Goal: Information Seeking & Learning: Learn about a topic

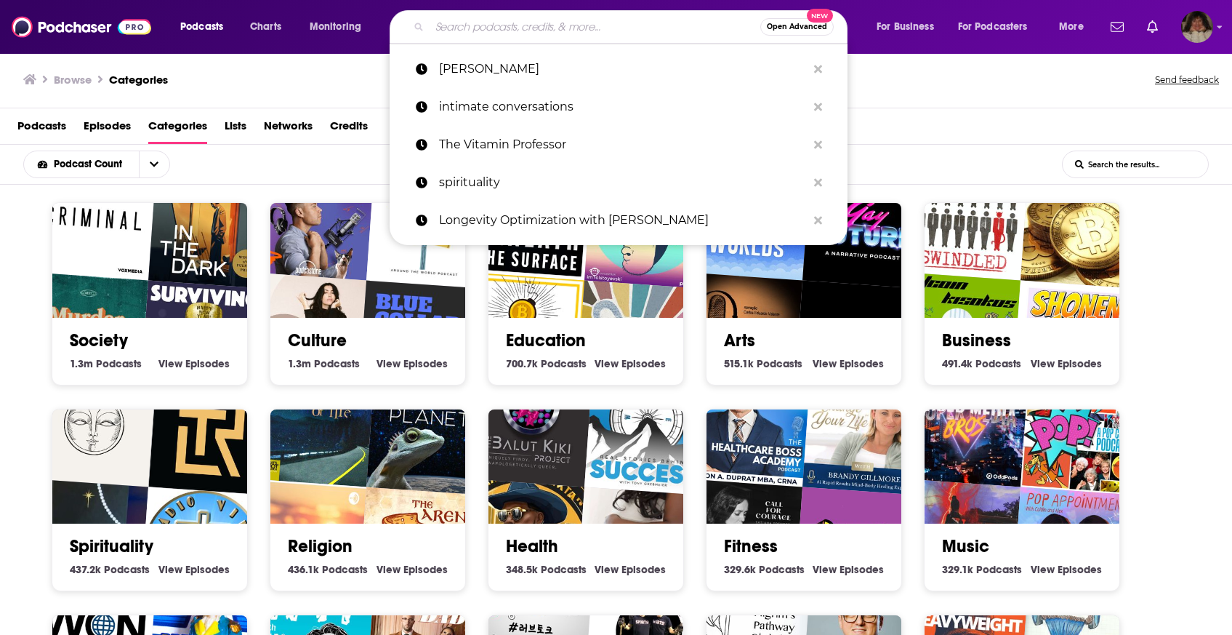
click at [483, 23] on input "Search podcasts, credits, & more..." at bounding box center [595, 26] width 331 height 23
click at [623, 17] on input "Search podcasts, credits, & more..." at bounding box center [595, 26] width 331 height 23
click at [627, 24] on input "Search podcasts, credits, & more..." at bounding box center [595, 26] width 331 height 23
type input "f"
type input "d"
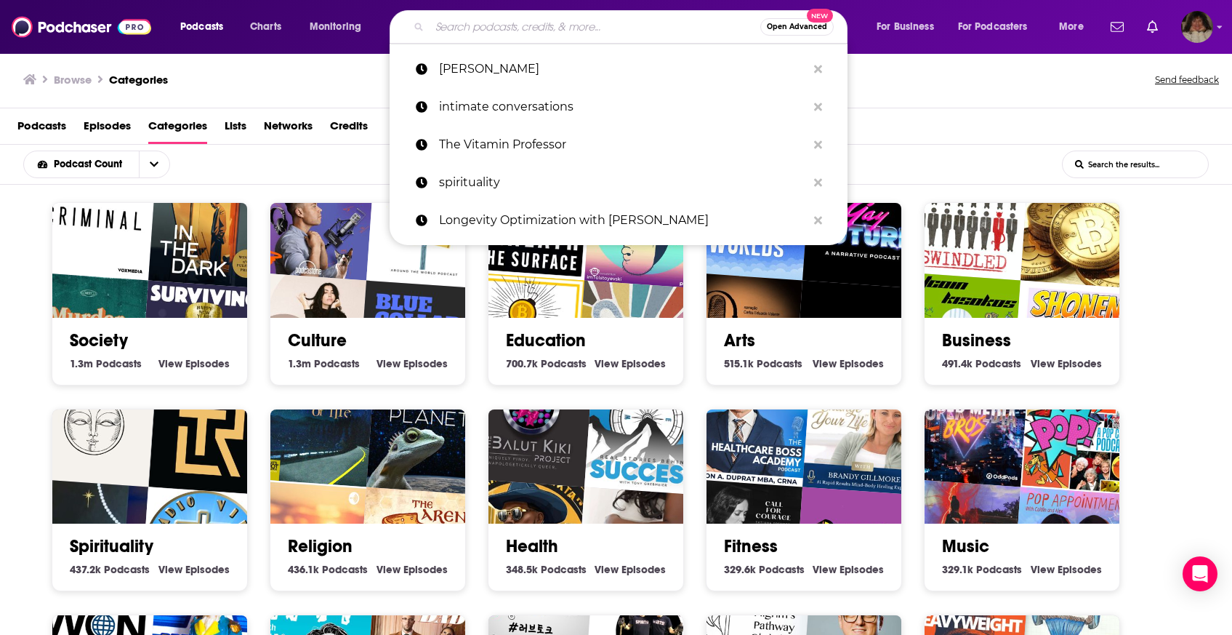
type input "p"
click at [494, 27] on input "Search podcasts, credits, & more..." at bounding box center [595, 26] width 331 height 23
type input "d"
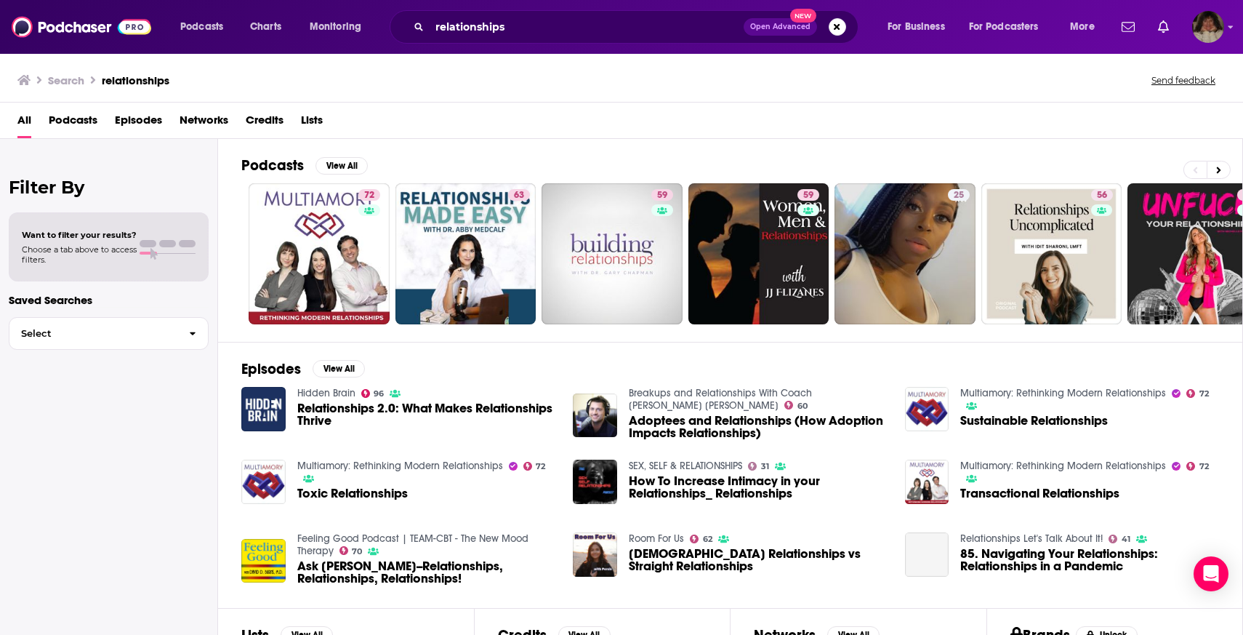
click at [87, 120] on span "Podcasts" at bounding box center [73, 123] width 49 height 30
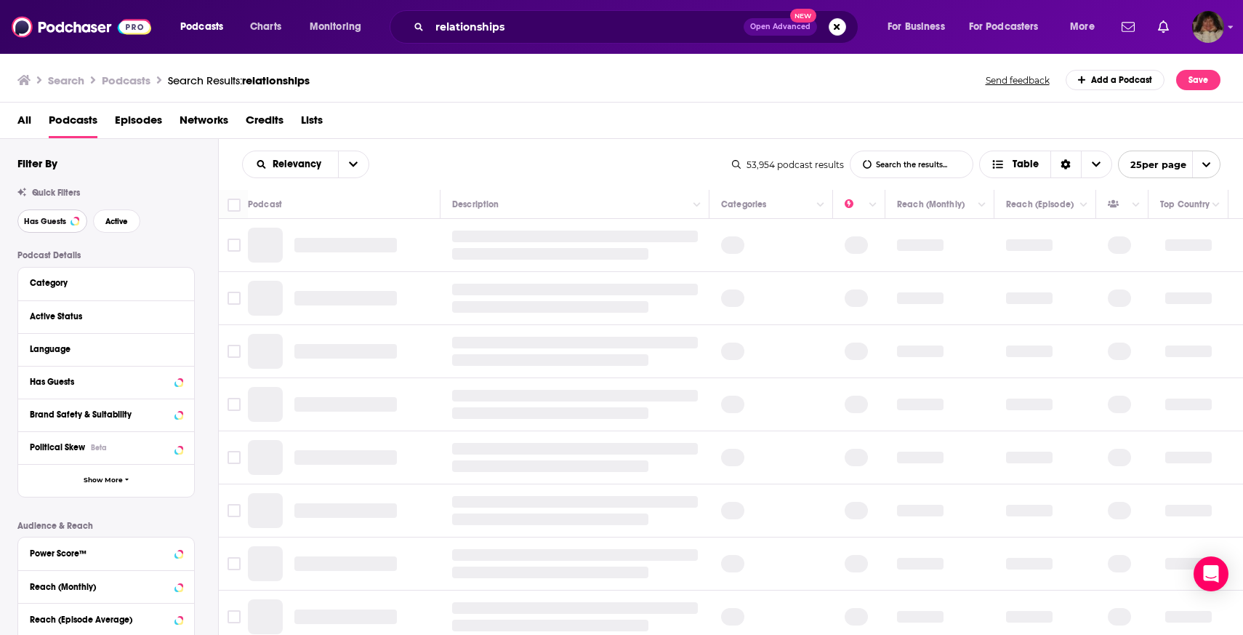
click at [60, 214] on button "Has Guests" at bounding box center [52, 220] width 70 height 23
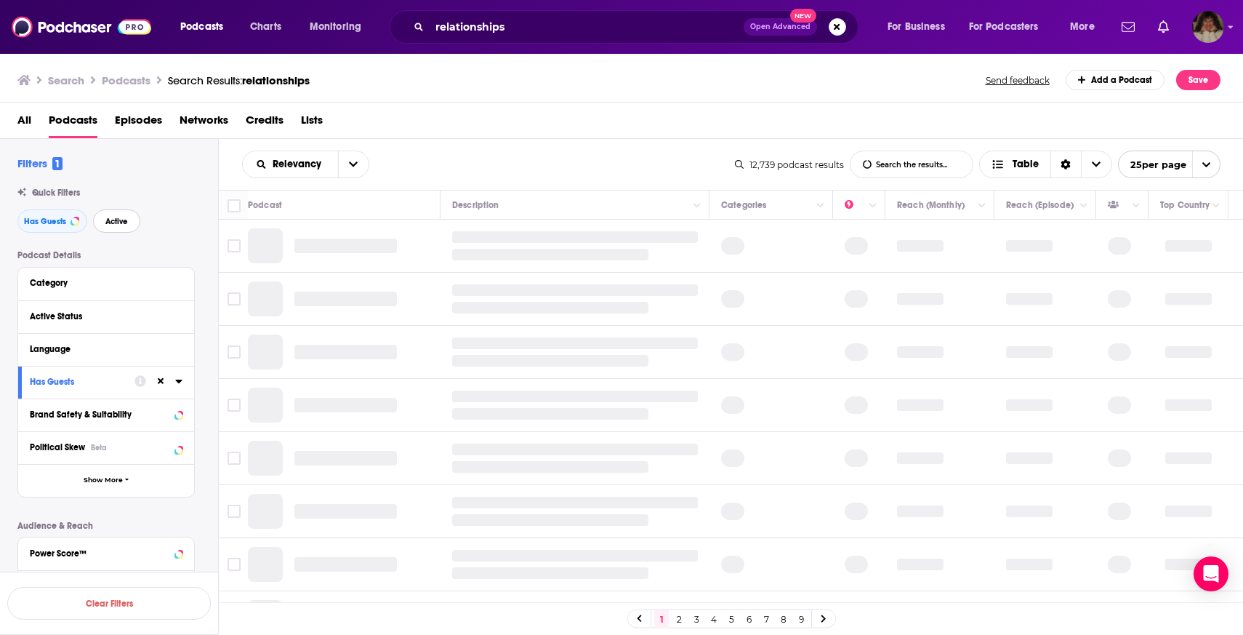
click at [103, 223] on button "Active" at bounding box center [116, 220] width 47 height 23
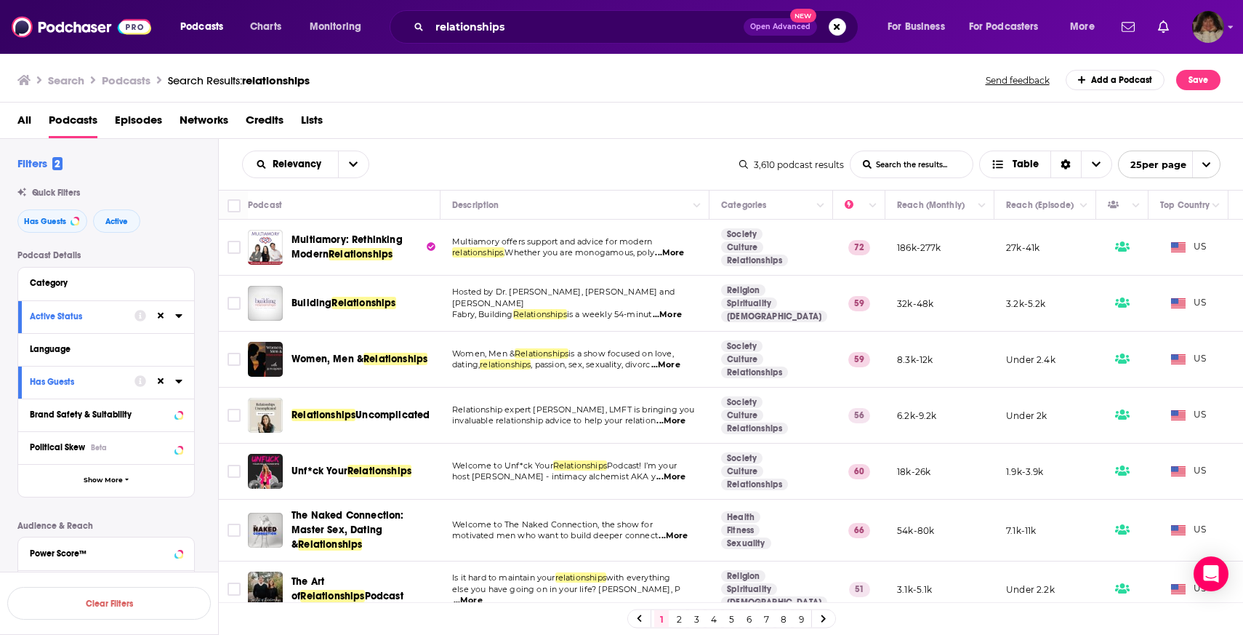
click at [422, 126] on div "All Podcasts Episodes Networks Credits Lists" at bounding box center [624, 123] width 1215 height 30
click at [286, 168] on span "Relevancy" at bounding box center [300, 164] width 54 height 10
click at [289, 289] on span "Power Score" at bounding box center [315, 288] width 86 height 8
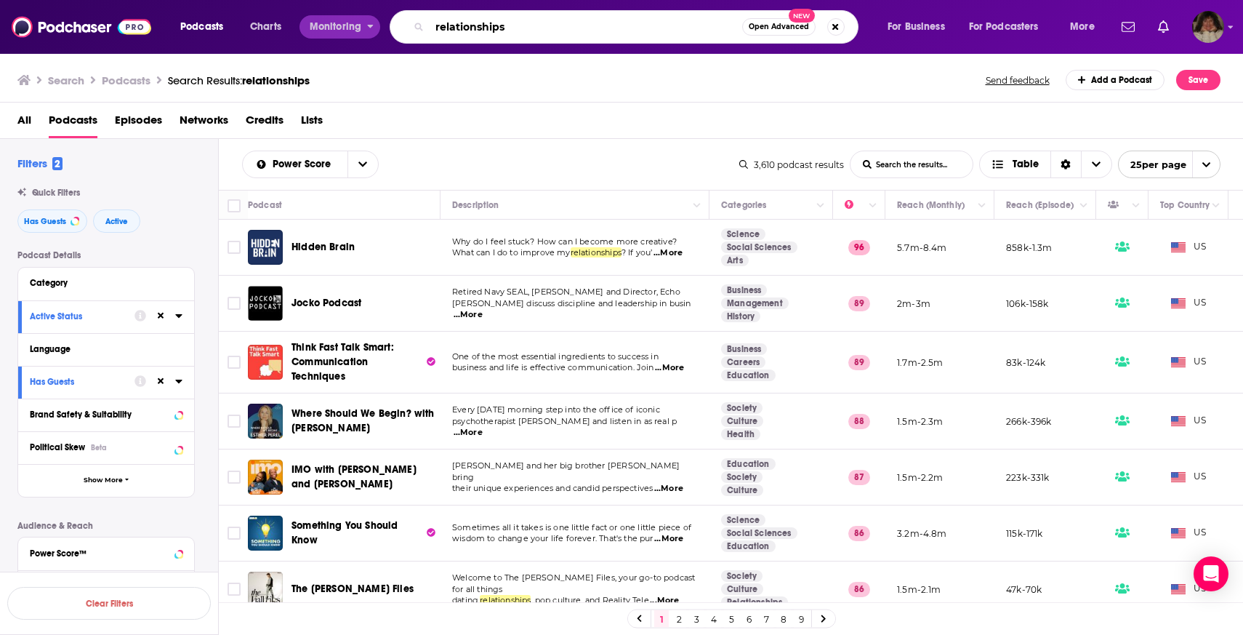
drag, startPoint x: 614, startPoint y: 37, endPoint x: 345, endPoint y: 24, distance: 268.6
click at [345, 24] on div "Podcasts Charts Monitoring relationships Open Advanced New For Business For Pod…" at bounding box center [639, 26] width 939 height 33
type input "i"
type input "siriusxm"
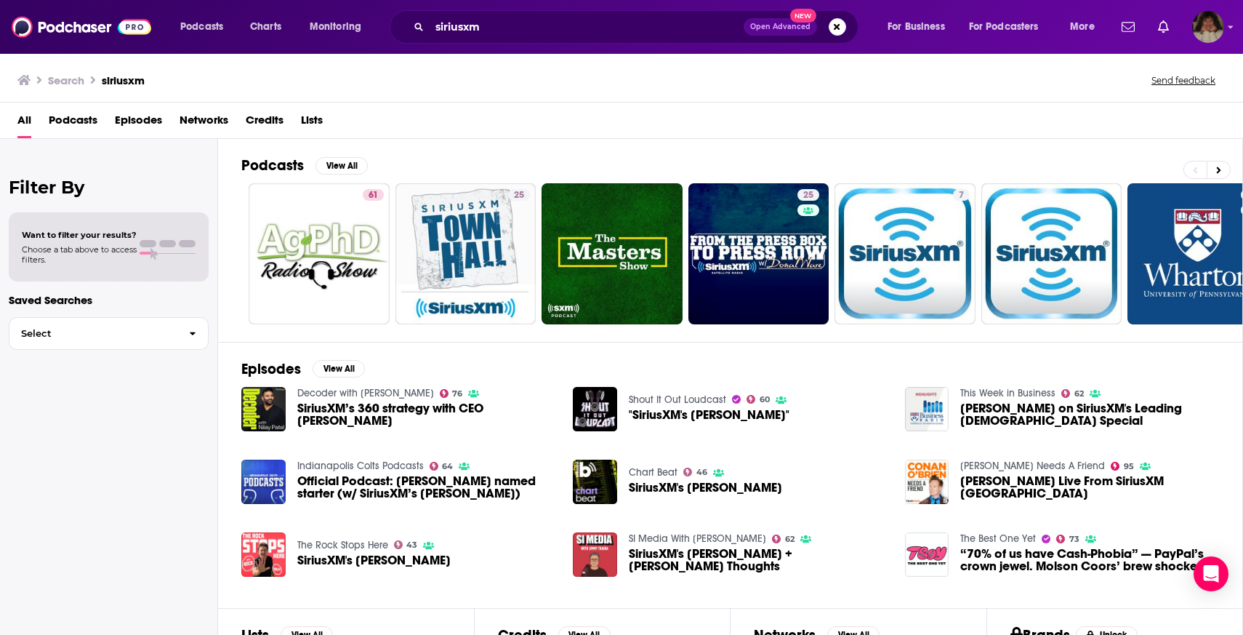
click at [57, 121] on span "Podcasts" at bounding box center [73, 123] width 49 height 30
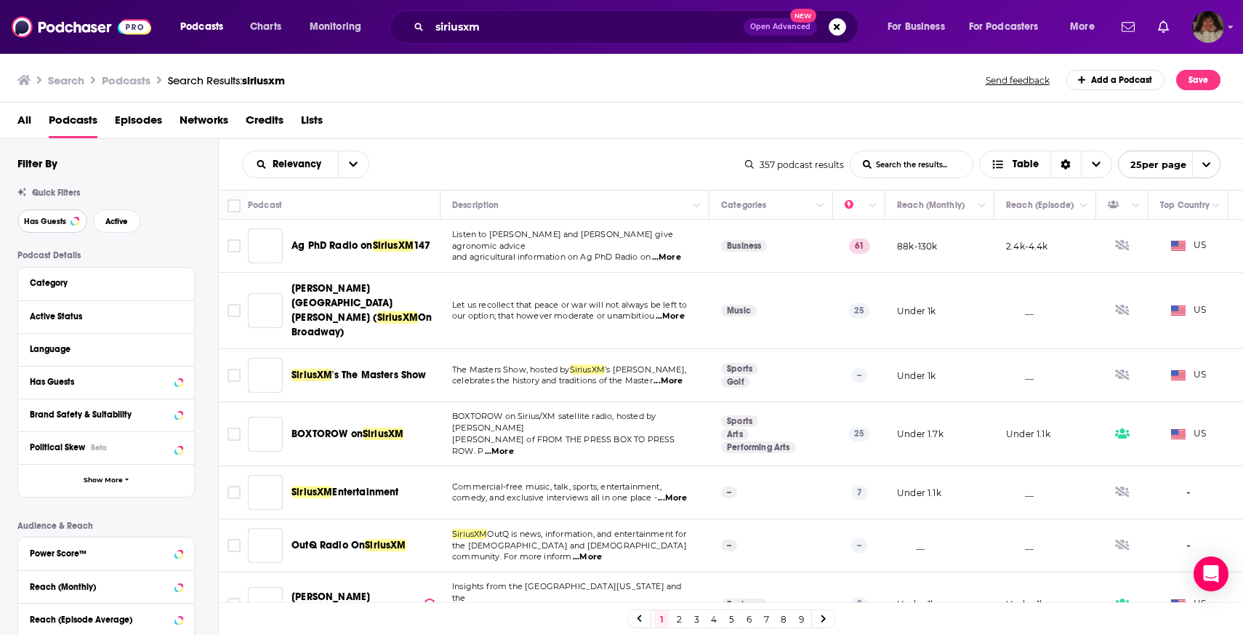
click at [51, 225] on span "Has Guests" at bounding box center [45, 221] width 42 height 8
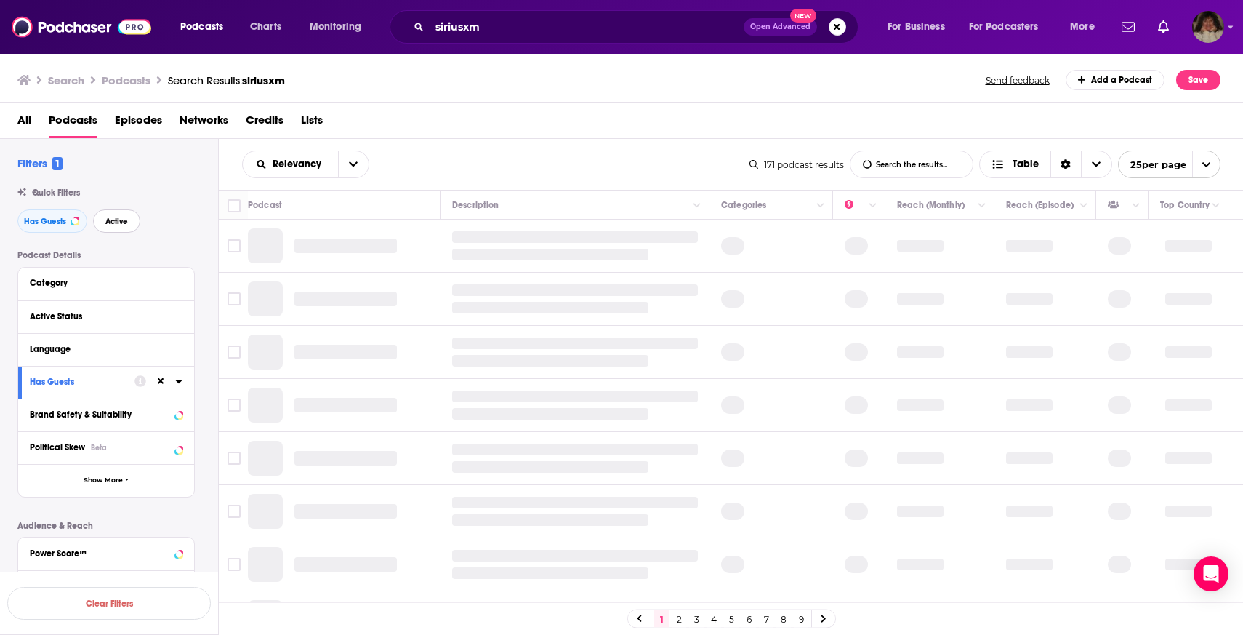
click at [122, 225] on span "Active" at bounding box center [116, 221] width 23 height 8
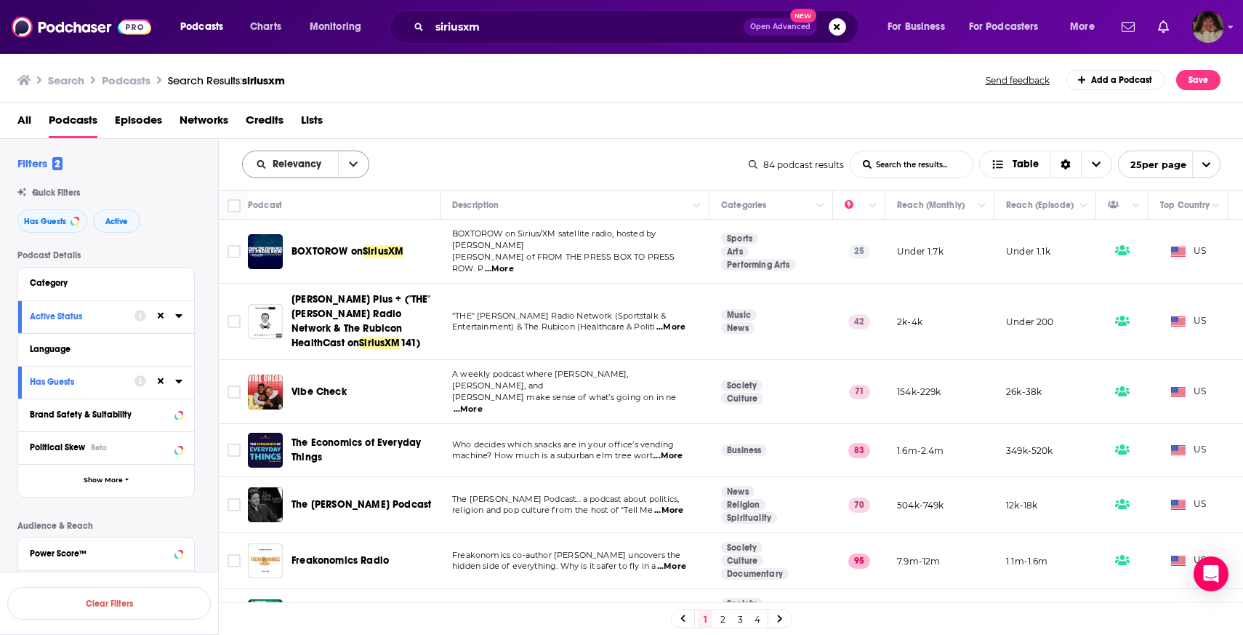
click at [292, 169] on span "Relevancy" at bounding box center [300, 164] width 54 height 10
click at [323, 289] on span "Power Score" at bounding box center [315, 288] width 86 height 8
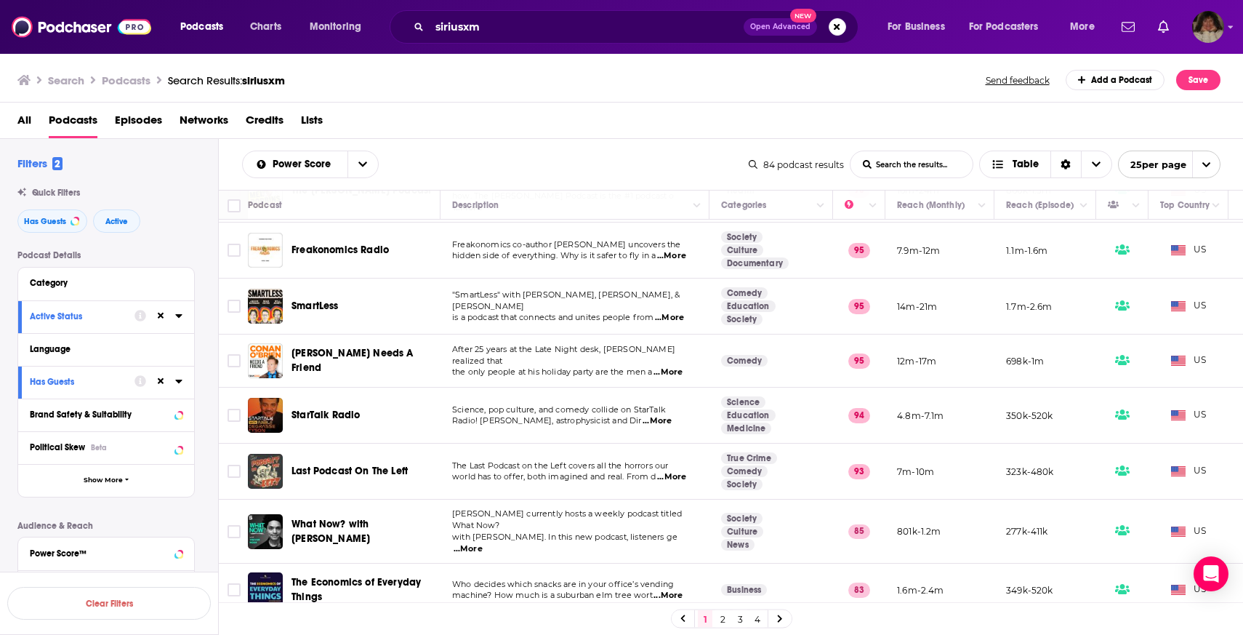
scroll to position [57, 0]
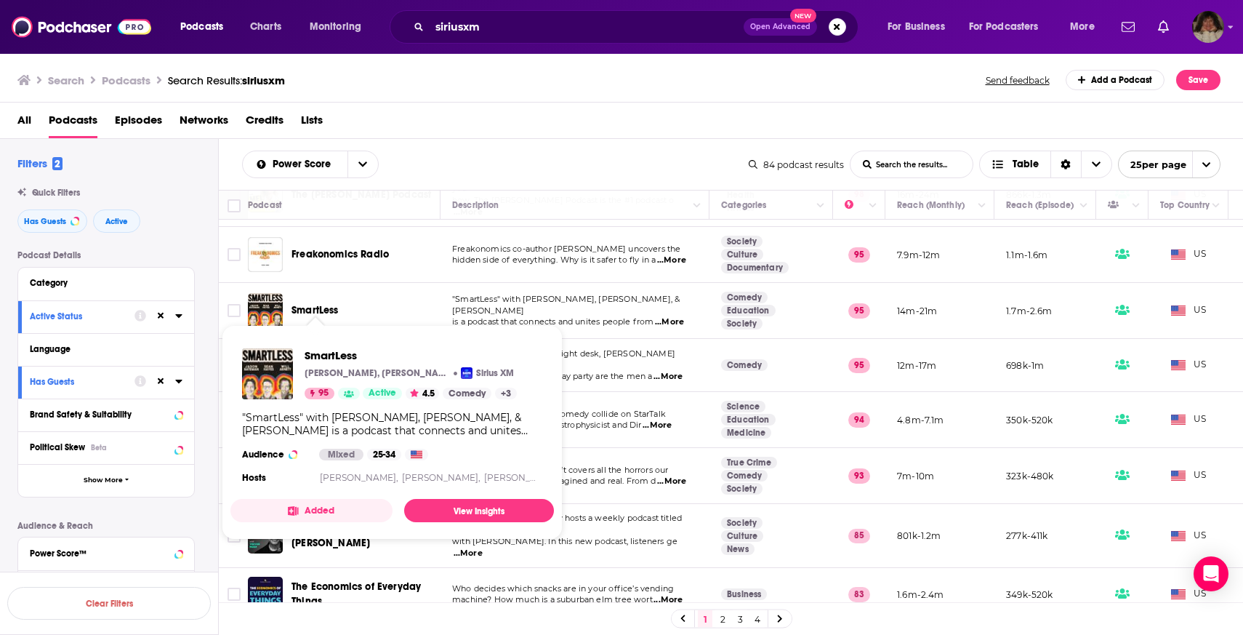
click at [459, 131] on div "All Podcasts Episodes Networks Credits Lists" at bounding box center [624, 123] width 1215 height 30
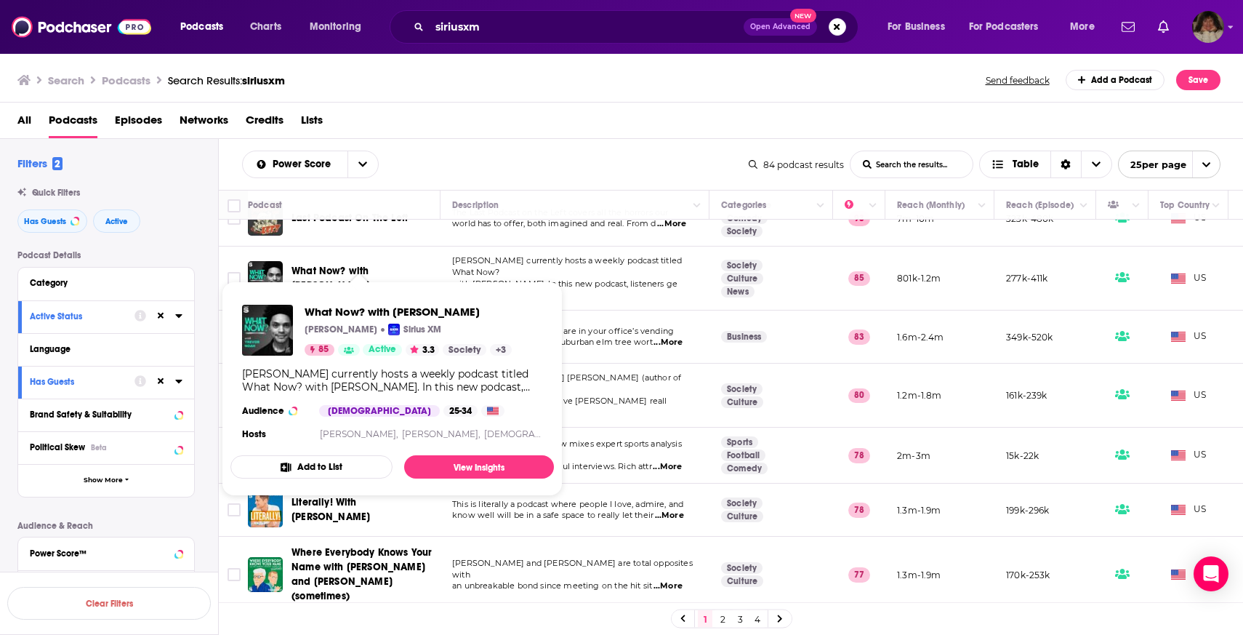
scroll to position [321, 0]
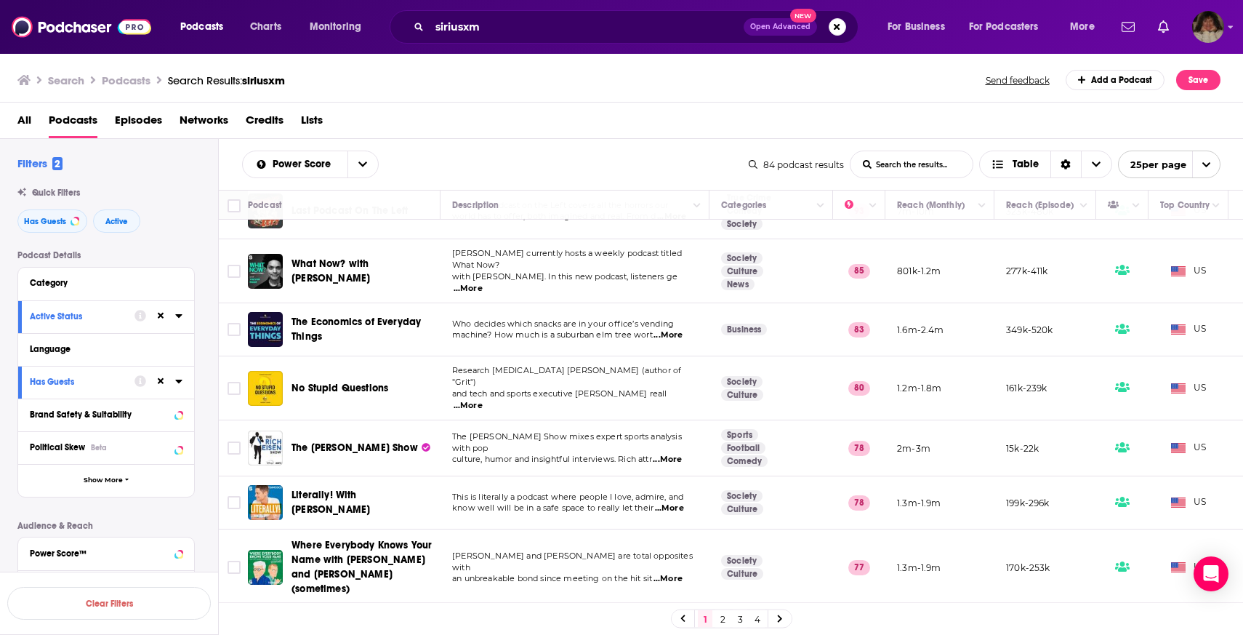
click at [762, 97] on div "Search Podcasts Search Results: siriusxm Send feedback Add a Podcast Save" at bounding box center [622, 77] width 1244 height 50
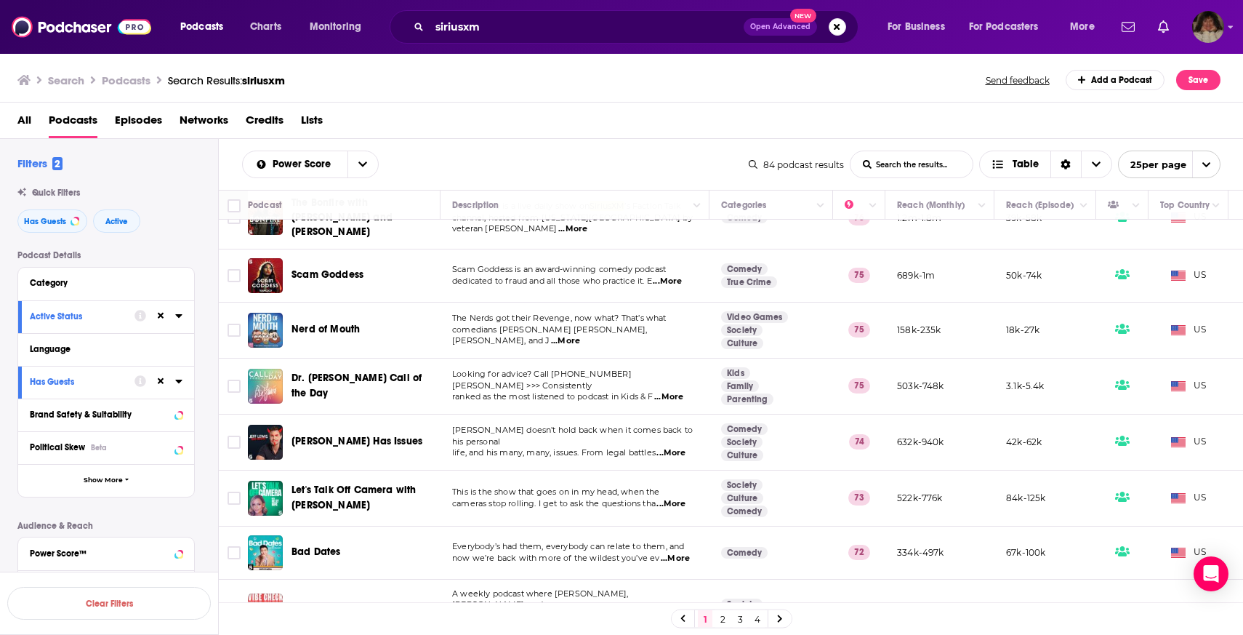
scroll to position [830, 0]
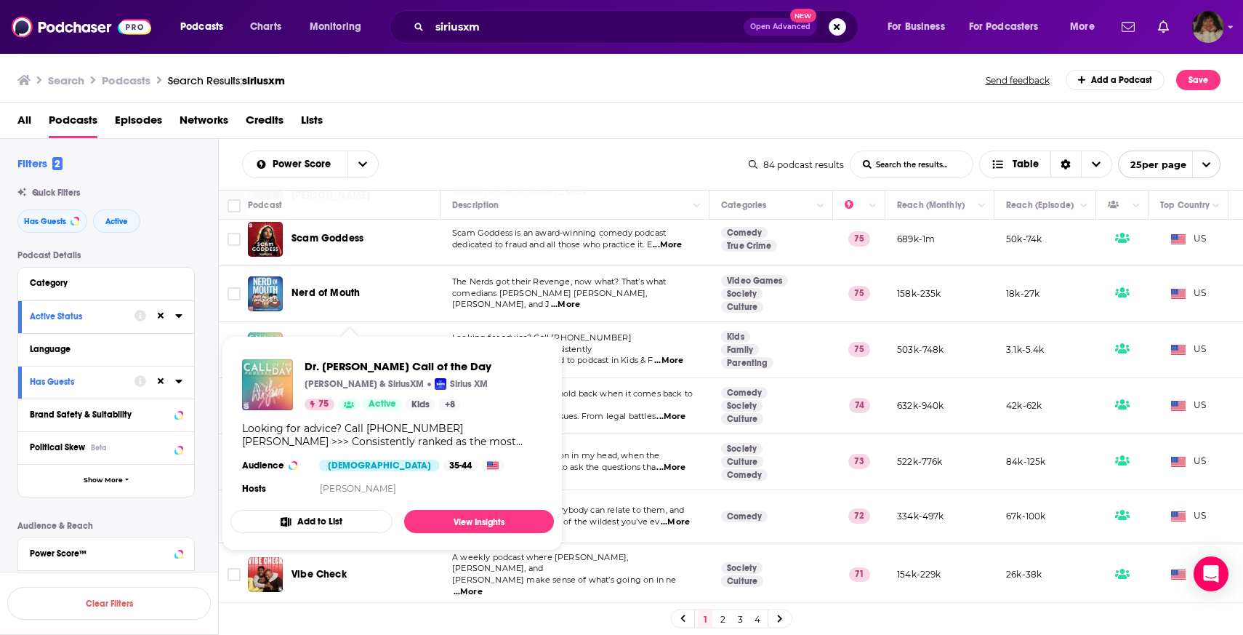
click at [521, 127] on div "All Podcasts Episodes Networks Credits Lists" at bounding box center [624, 123] width 1215 height 30
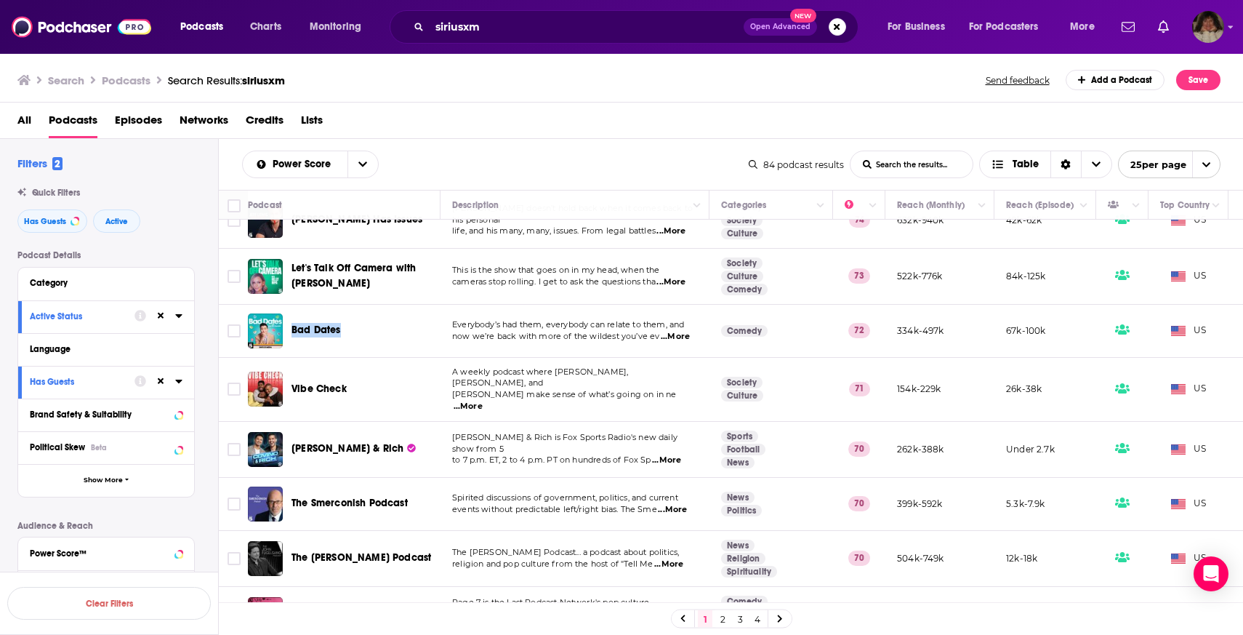
scroll to position [1018, 0]
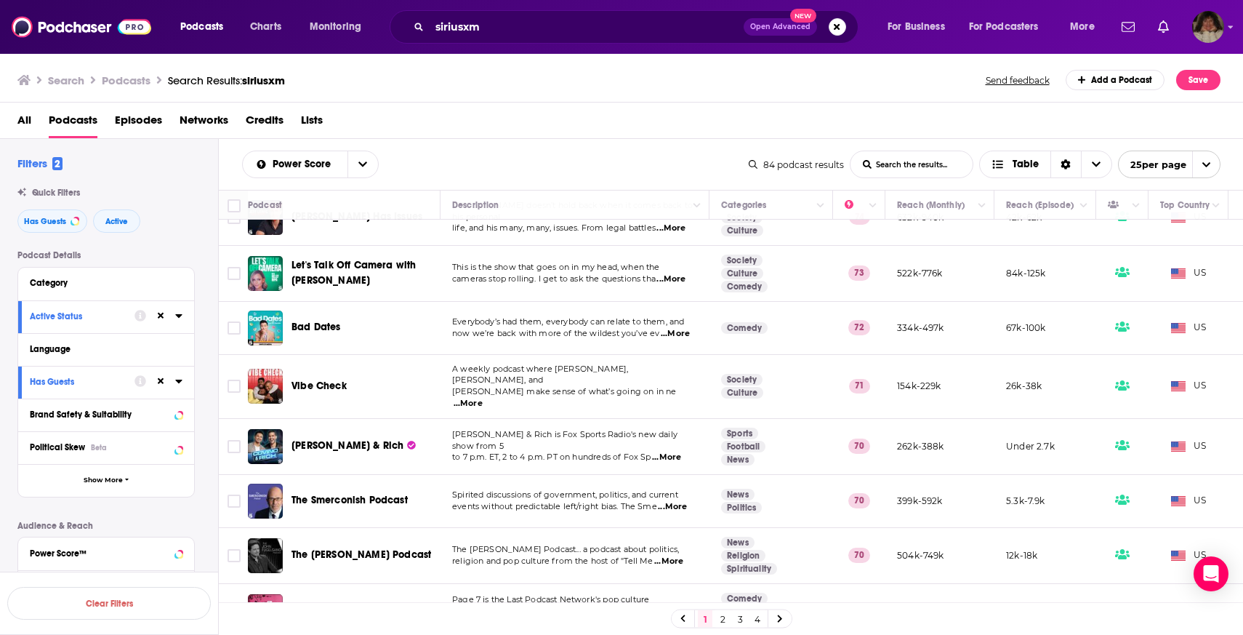
click at [720, 620] on link "2" at bounding box center [722, 618] width 15 height 17
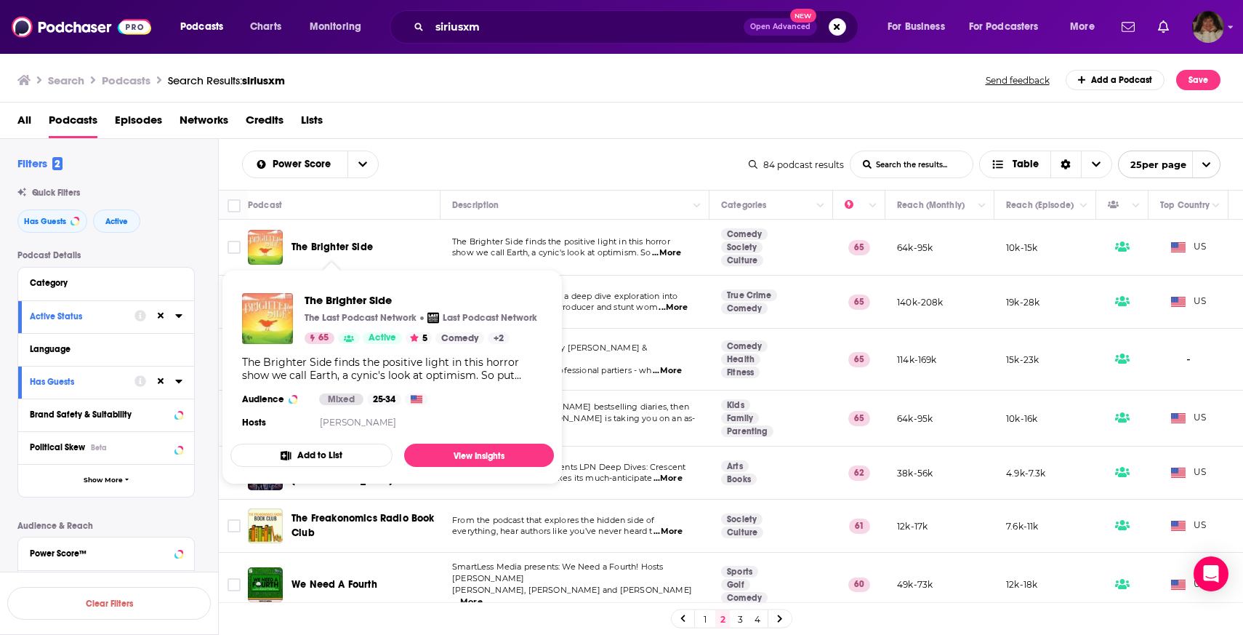
click at [474, 170] on div "Power Score List Search Input Search the results... Table" at bounding box center [495, 164] width 507 height 28
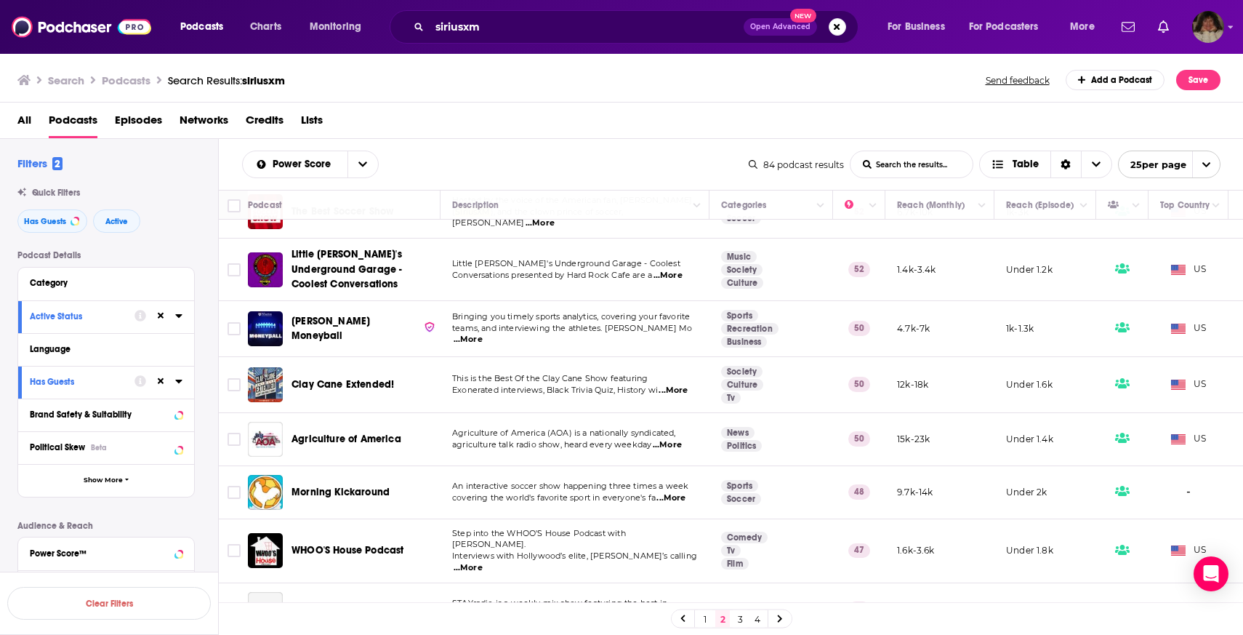
scroll to position [995, 0]
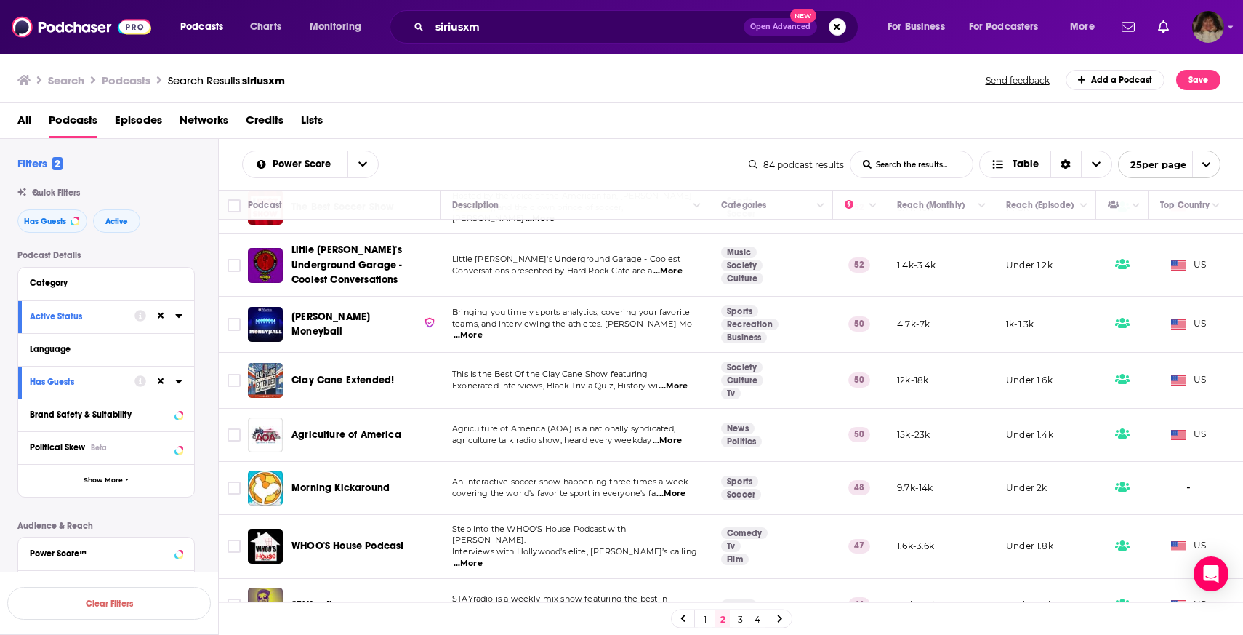
click at [742, 623] on link "3" at bounding box center [740, 618] width 15 height 17
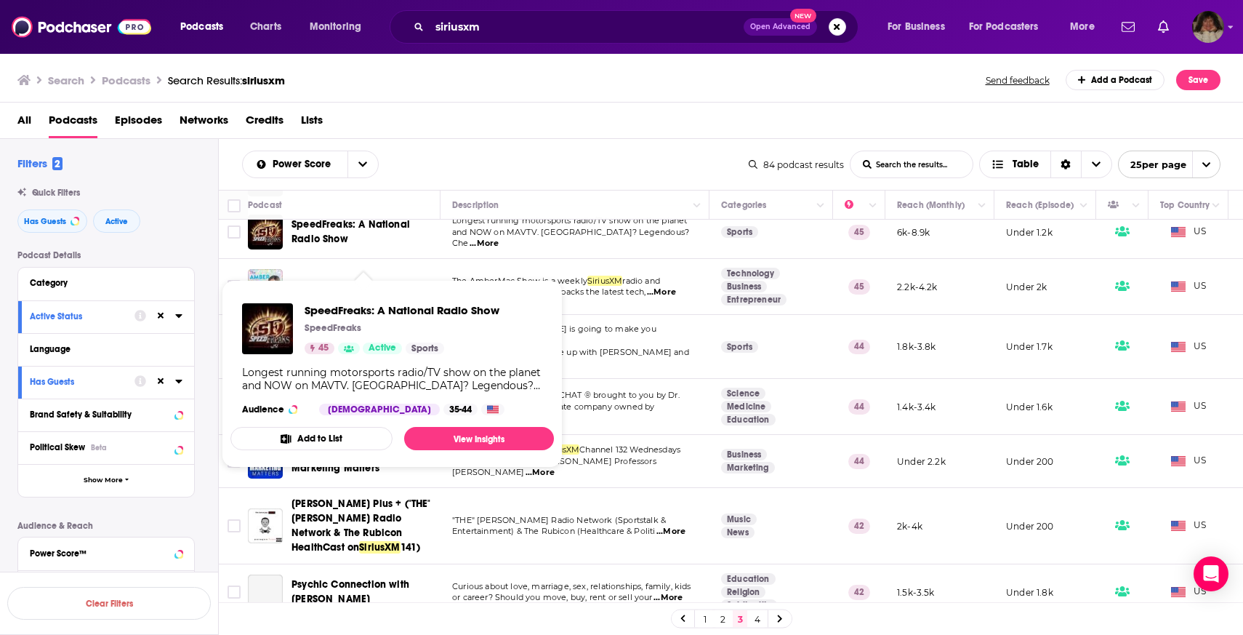
scroll to position [77, 0]
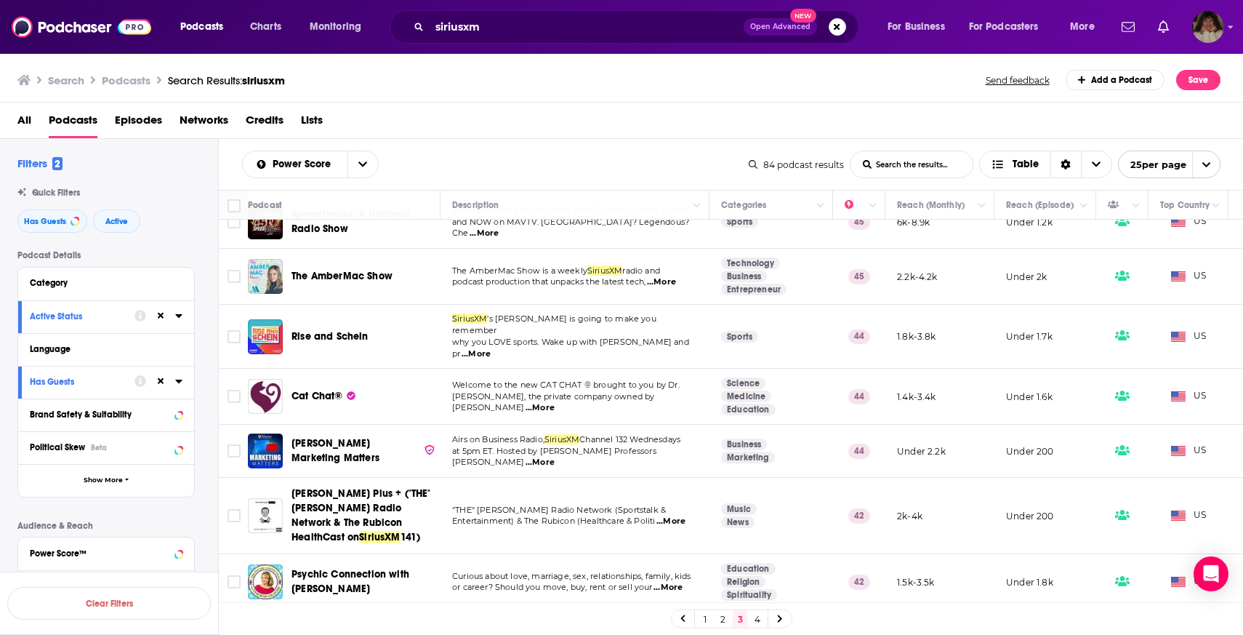
click at [526, 147] on div "Power Score List Search Input Search the results... Table 84 podcast results Li…" at bounding box center [731, 164] width 1025 height 51
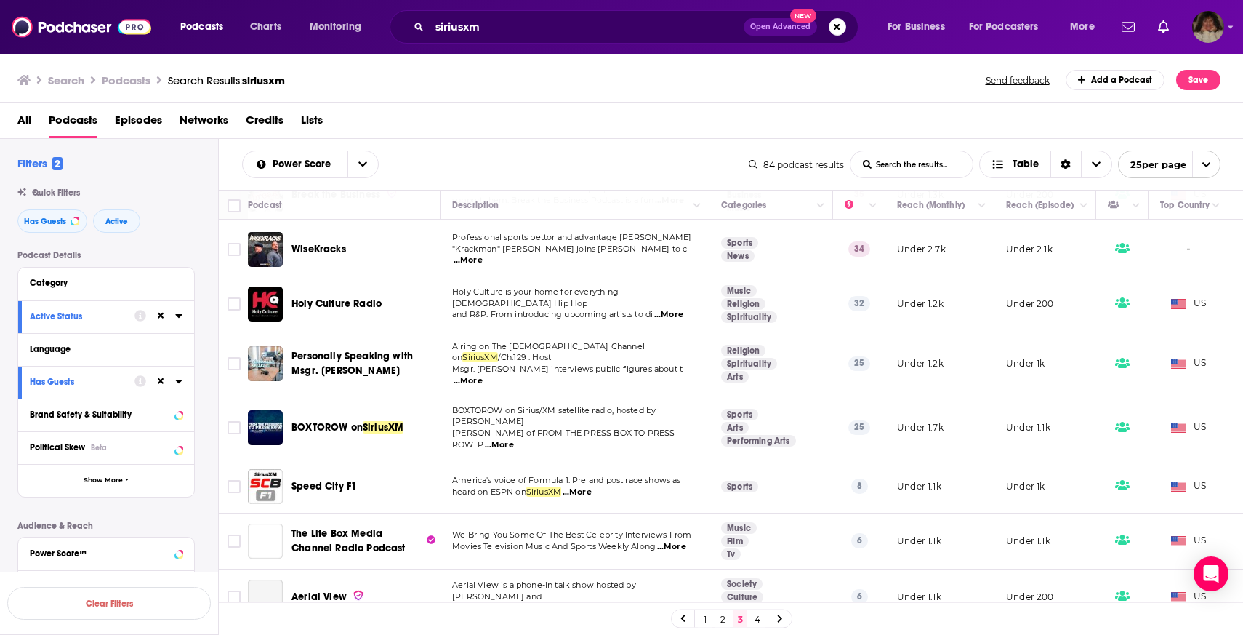
scroll to position [1035, 0]
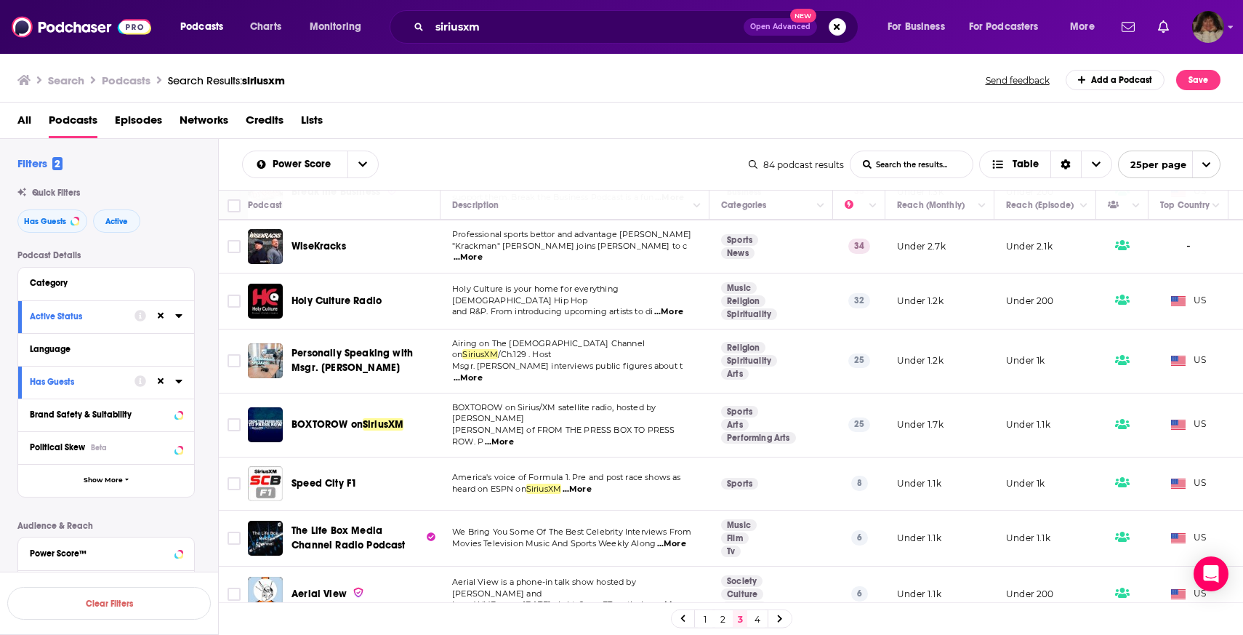
click at [753, 619] on link "4" at bounding box center [757, 618] width 15 height 17
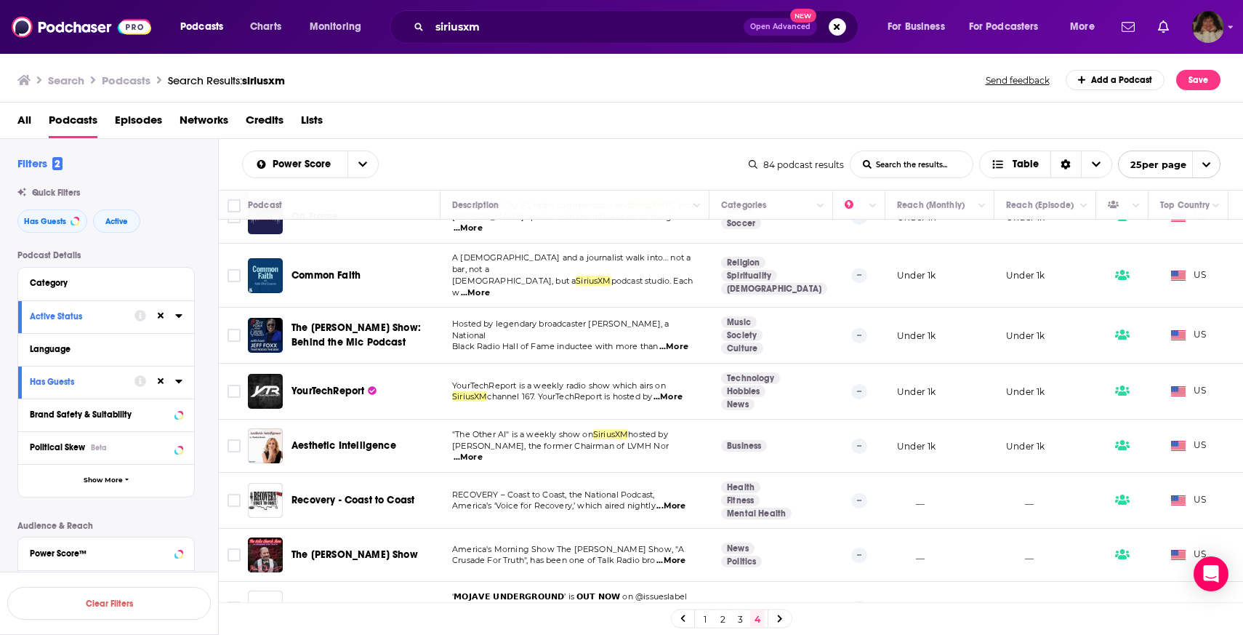
scroll to position [116, 0]
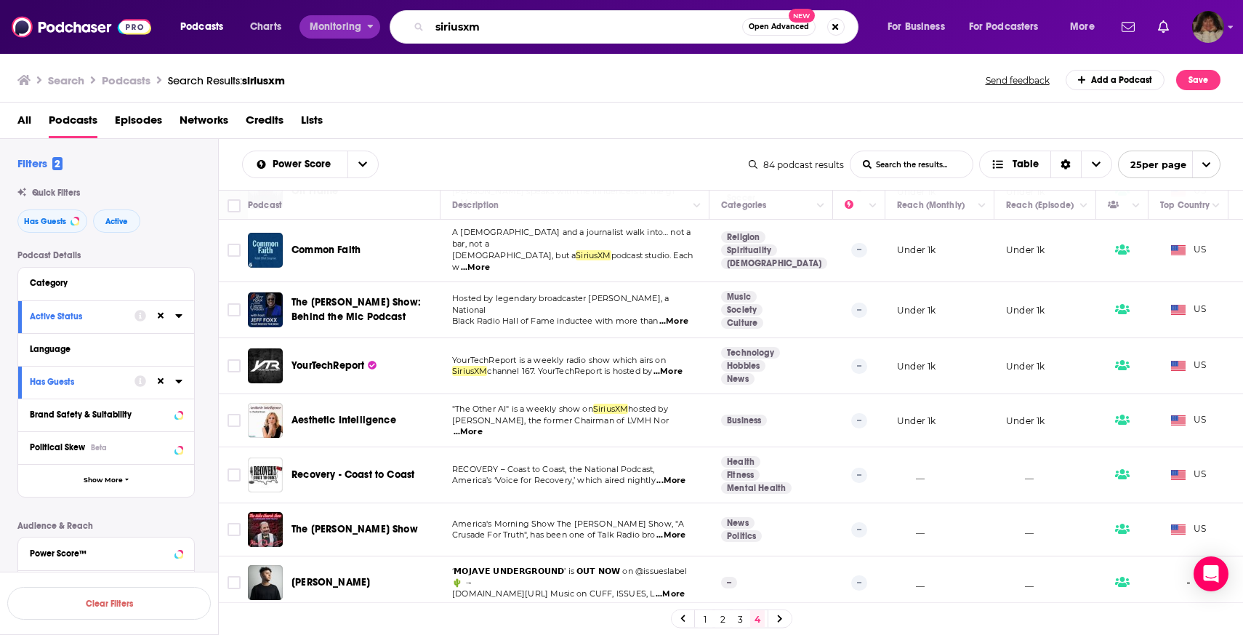
drag, startPoint x: 492, startPoint y: 32, endPoint x: 325, endPoint y: 23, distance: 167.4
click at [325, 23] on div "Podcasts Charts Monitoring siriusxm Open Advanced New For Business For Podcaste…" at bounding box center [639, 26] width 939 height 33
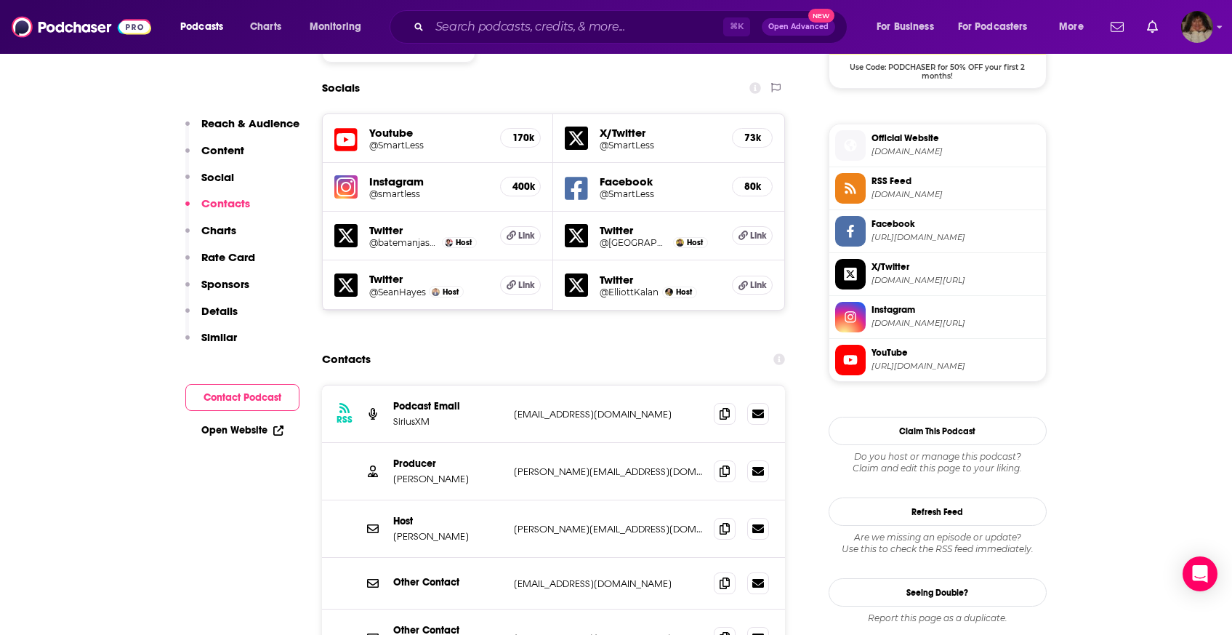
scroll to position [1258, 0]
